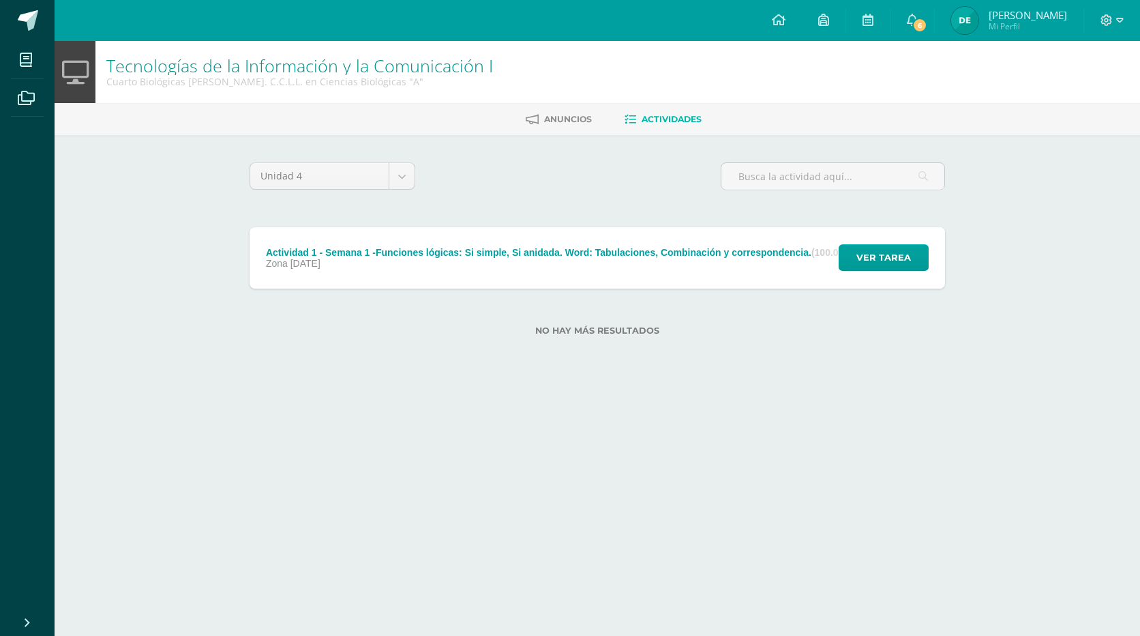
click at [503, 379] on html "Mis cursos Archivos Cerrar panel Administración Financiera Cuarto Biológicas Ba…" at bounding box center [570, 189] width 1140 height 379
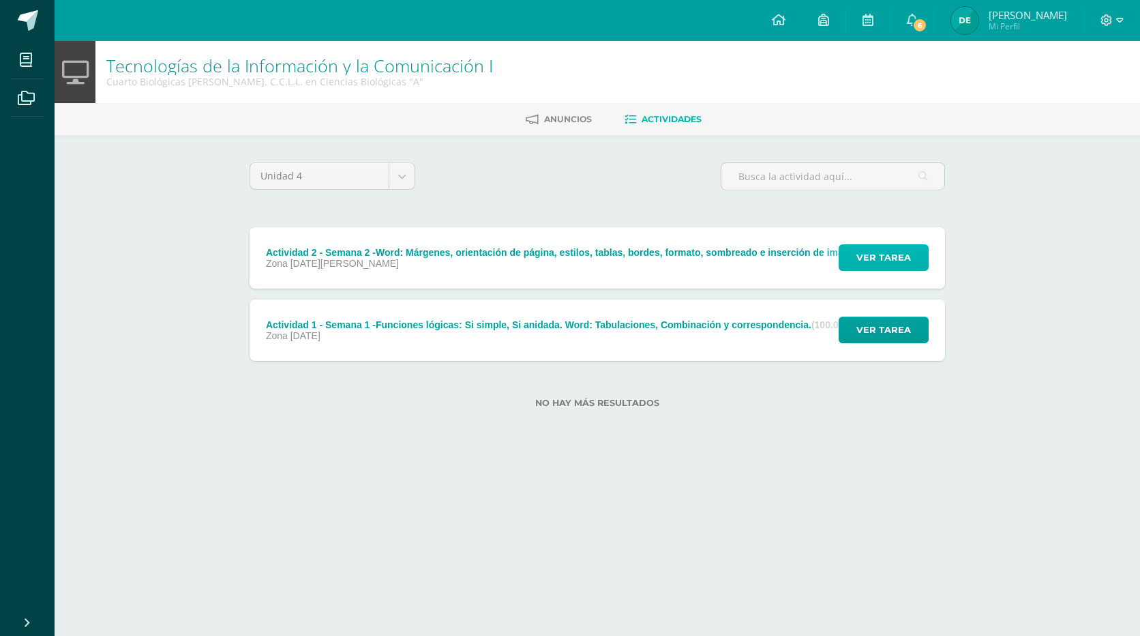
click at [865, 259] on span "Ver tarea" at bounding box center [884, 257] width 55 height 25
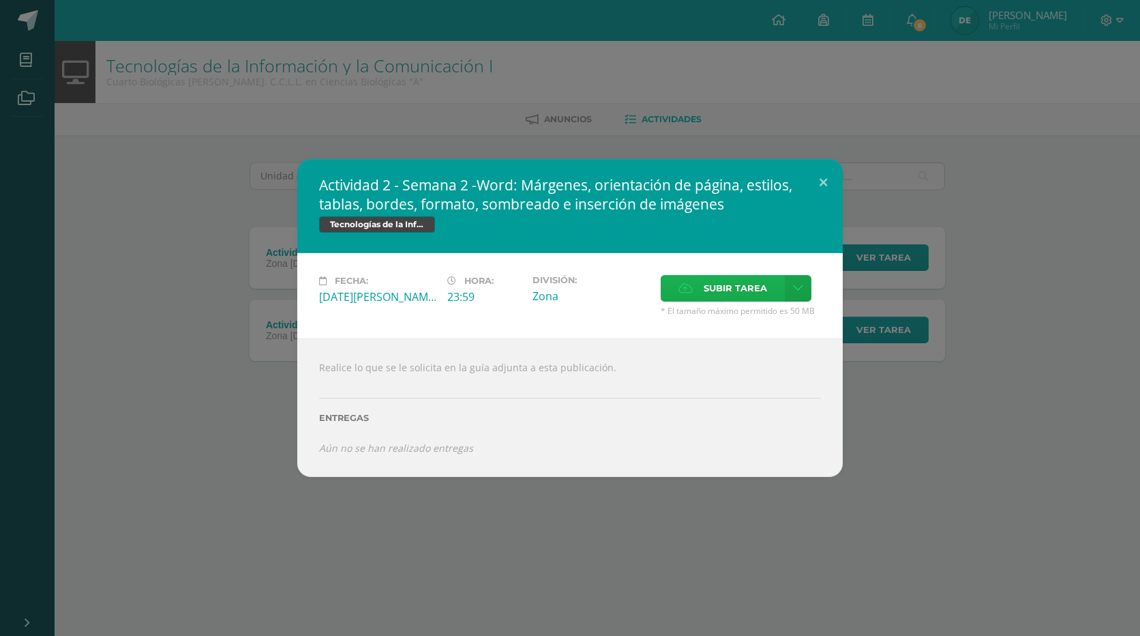
click at [730, 293] on span "Subir tarea" at bounding box center [735, 288] width 63 height 25
click at [0, 0] on input "Subir tarea" at bounding box center [0, 0] width 0 height 0
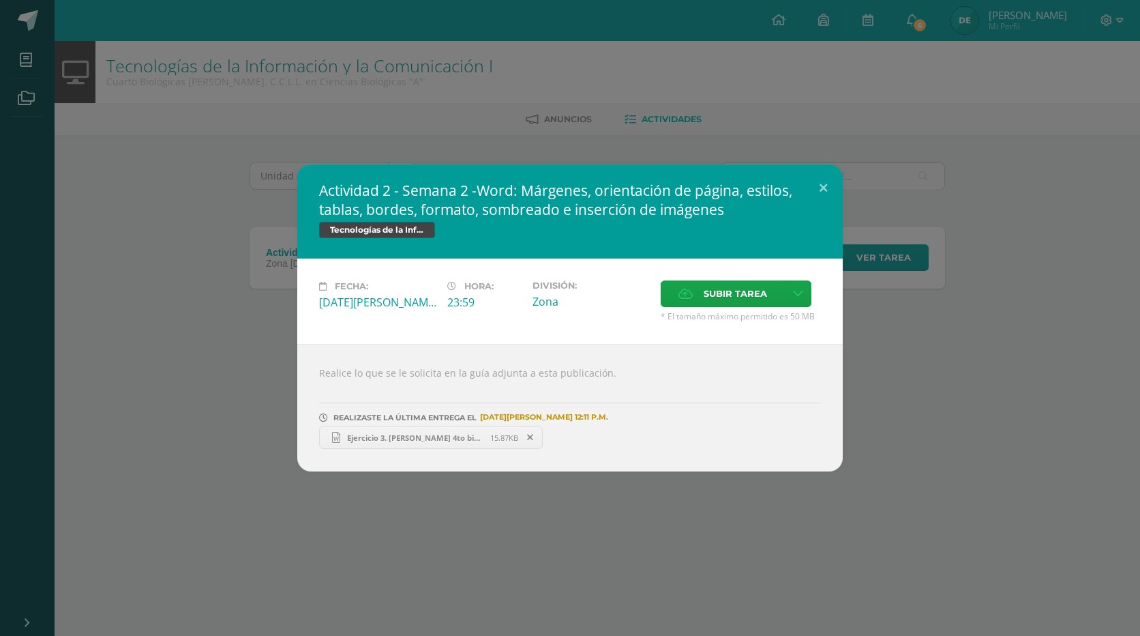
click at [436, 440] on span "Ejercicio 3. Diana Estrada 4to bio.docx" at bounding box center [415, 437] width 150 height 10
click at [819, 184] on button at bounding box center [823, 187] width 39 height 46
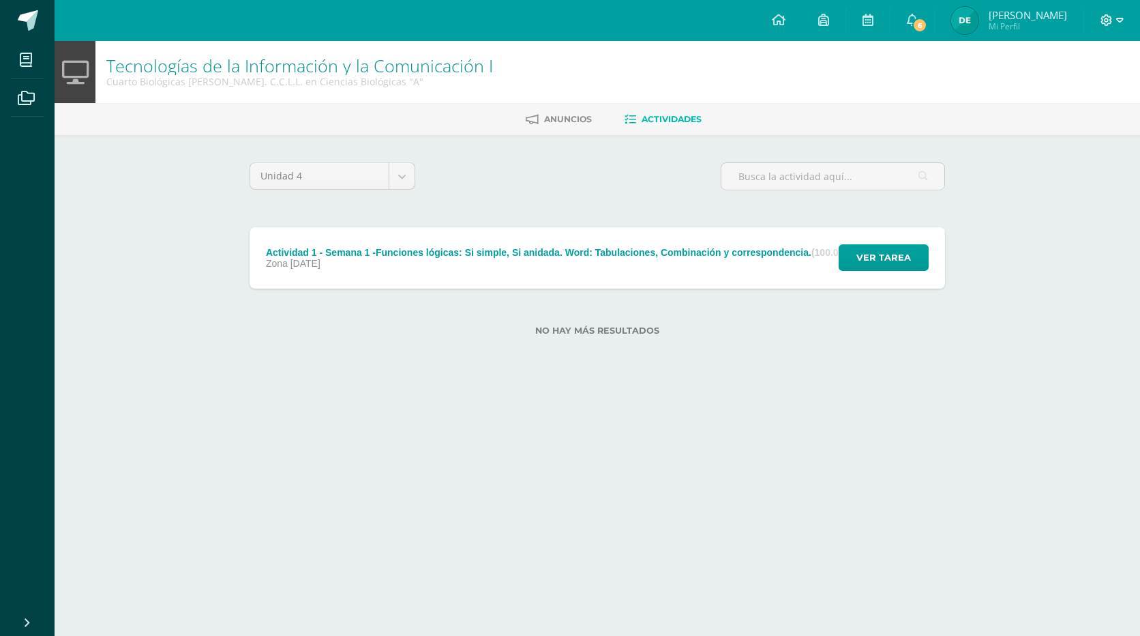
click at [1113, 19] on span at bounding box center [1112, 20] width 23 height 15
click at [1088, 91] on span "Cerrar sesión" at bounding box center [1077, 93] width 61 height 13
